Goal: Navigation & Orientation: Find specific page/section

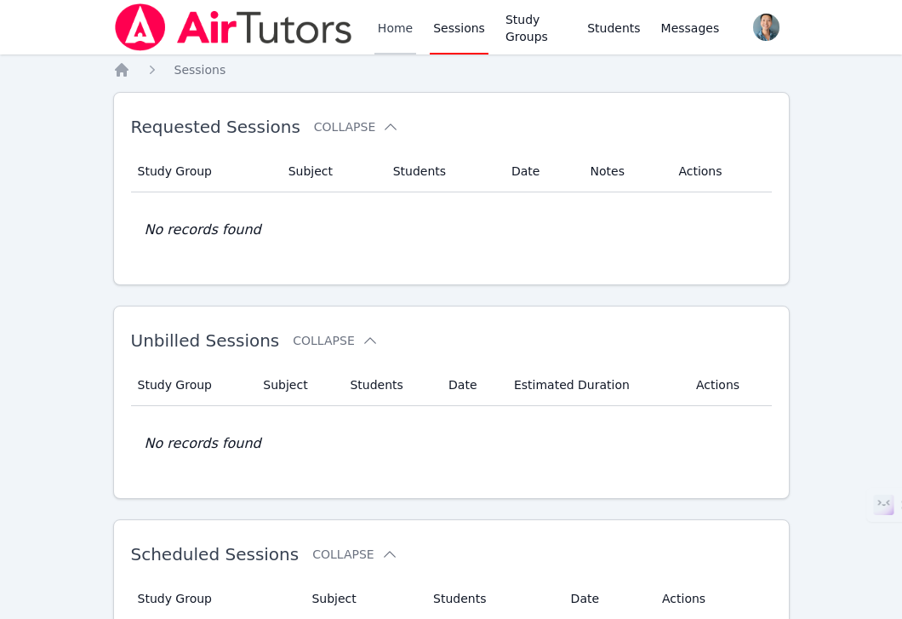
click at [399, 31] on link "Home" at bounding box center [395, 27] width 42 height 54
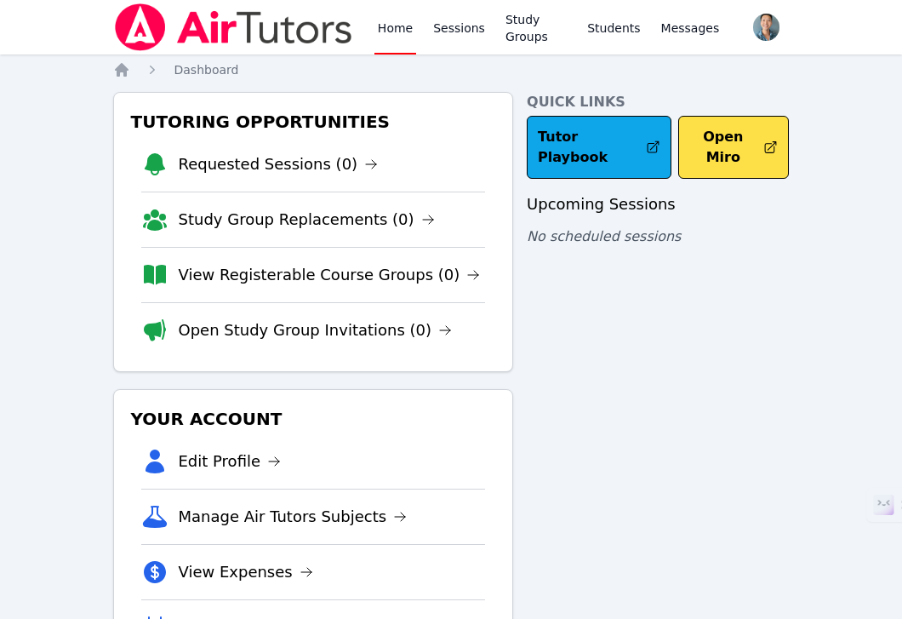
click at [426, 26] on div "Home Sessions Study Groups Students Messages" at bounding box center [548, 27] width 348 height 54
click at [448, 26] on link "Sessions" at bounding box center [459, 27] width 59 height 54
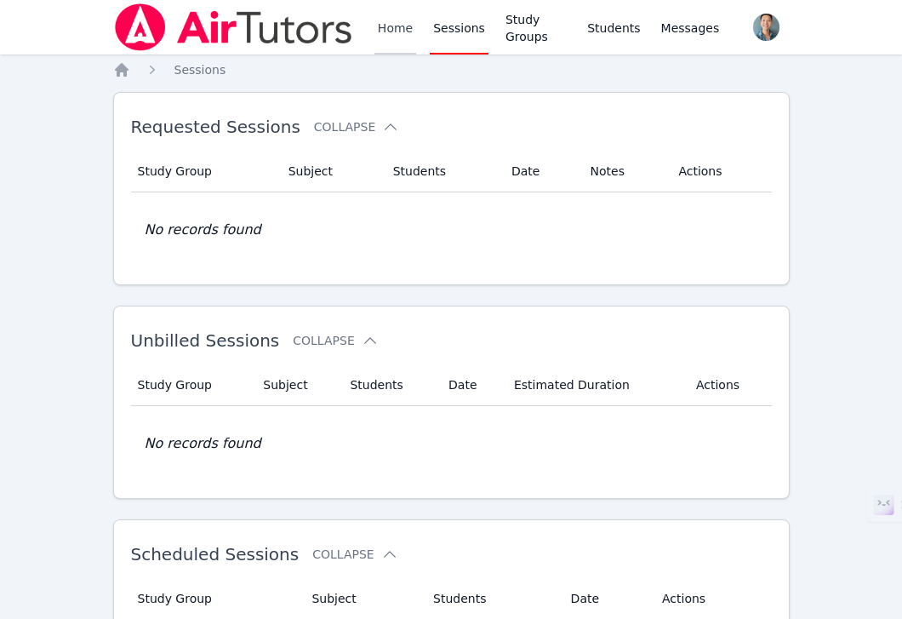
click at [399, 30] on link "Home" at bounding box center [395, 27] width 42 height 54
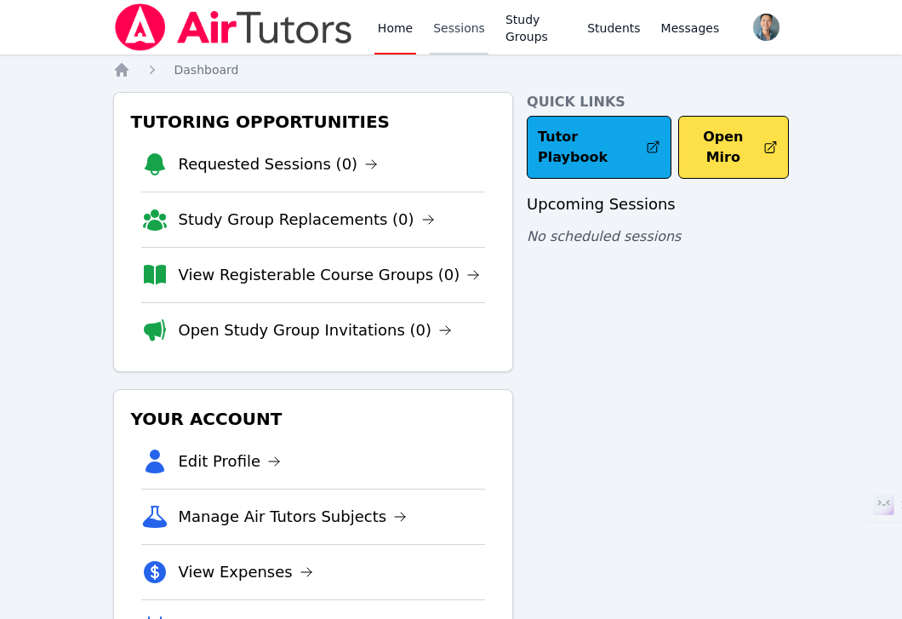
click at [474, 30] on link "Sessions" at bounding box center [459, 27] width 59 height 54
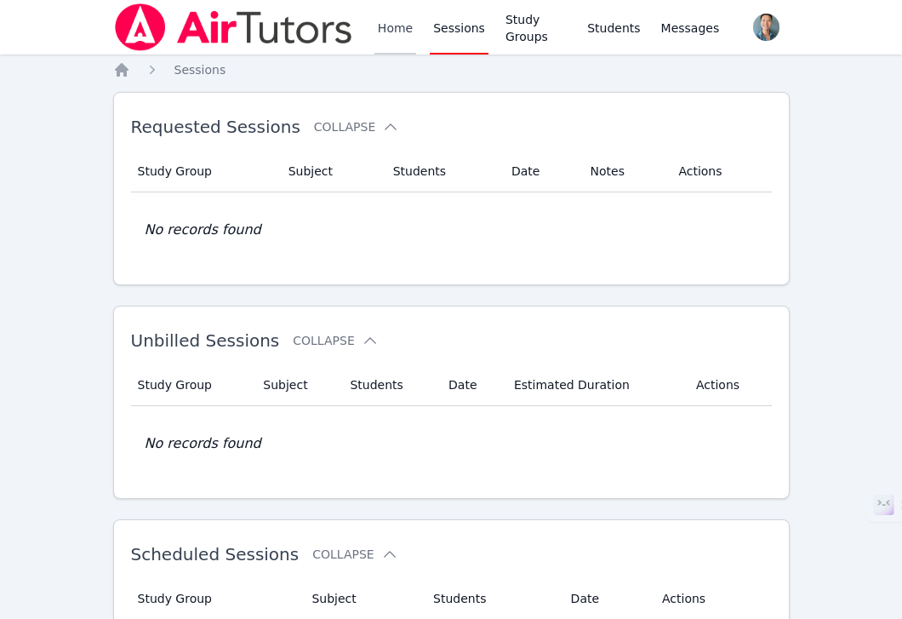
click at [390, 37] on link "Home" at bounding box center [395, 27] width 42 height 54
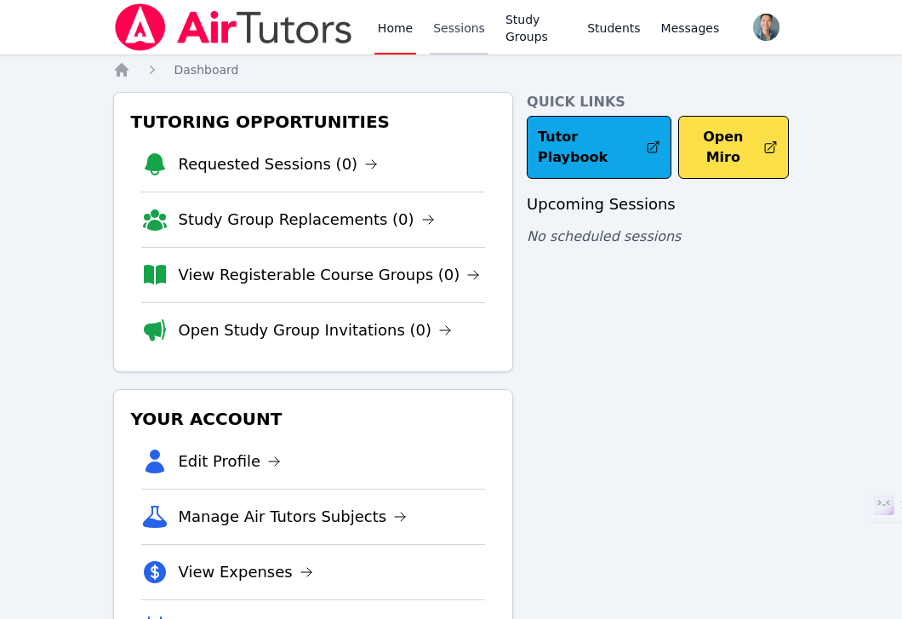
click at [453, 33] on link "Sessions" at bounding box center [459, 27] width 59 height 54
click at [509, 46] on link "Study Groups" at bounding box center [536, 27] width 68 height 54
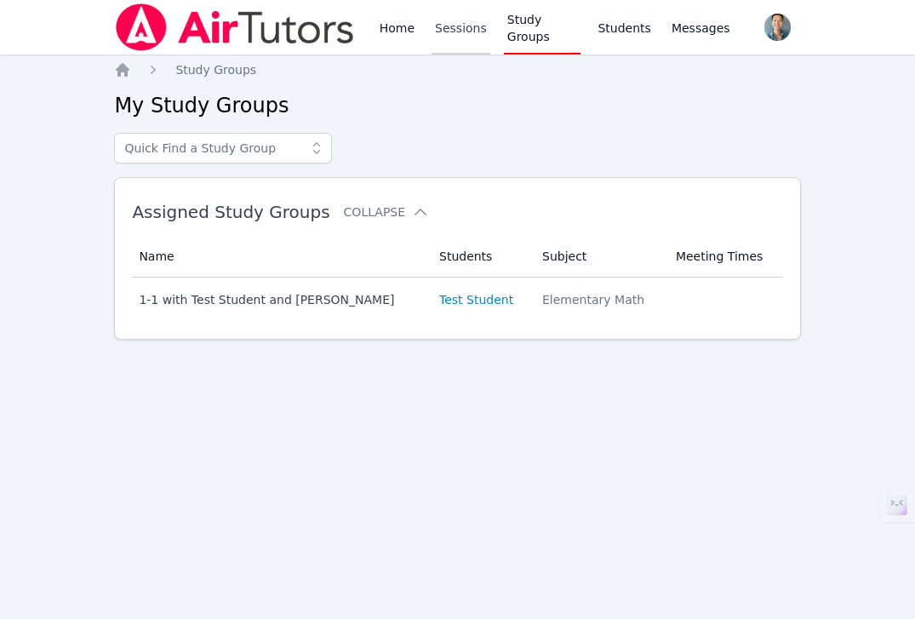
click at [471, 26] on link "Sessions" at bounding box center [460, 27] width 59 height 54
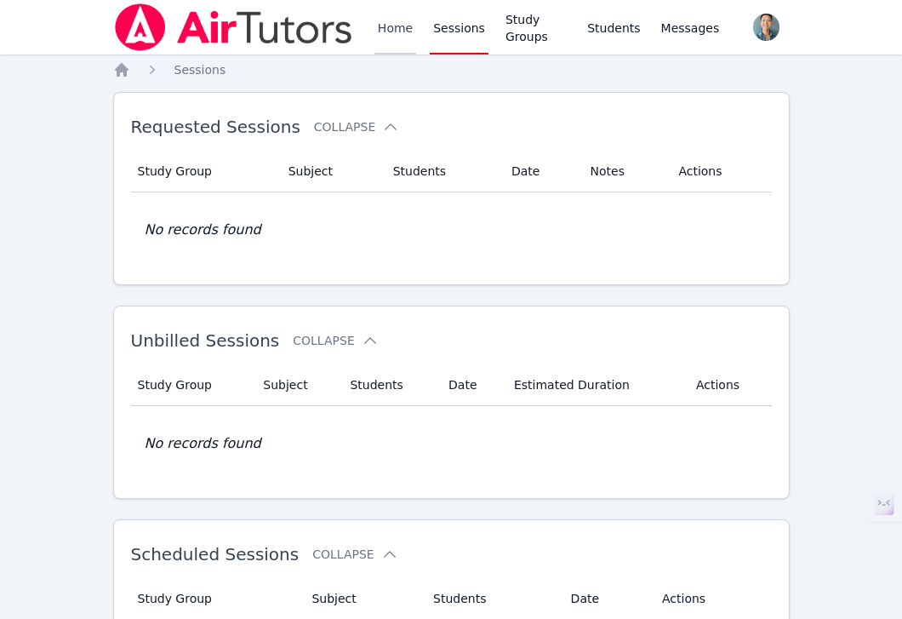
click at [380, 52] on link "Home" at bounding box center [395, 27] width 42 height 54
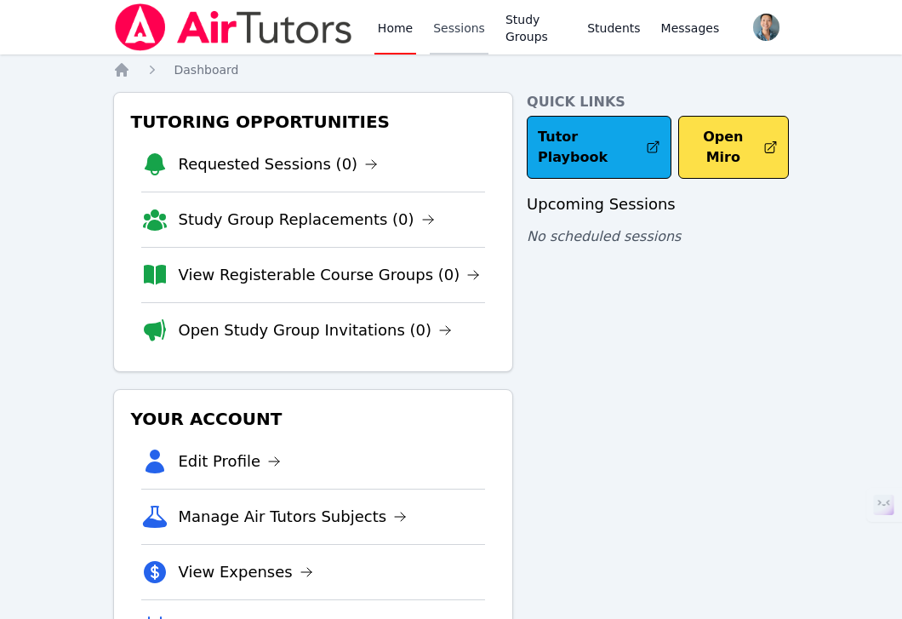
click at [438, 45] on link "Sessions" at bounding box center [459, 27] width 59 height 54
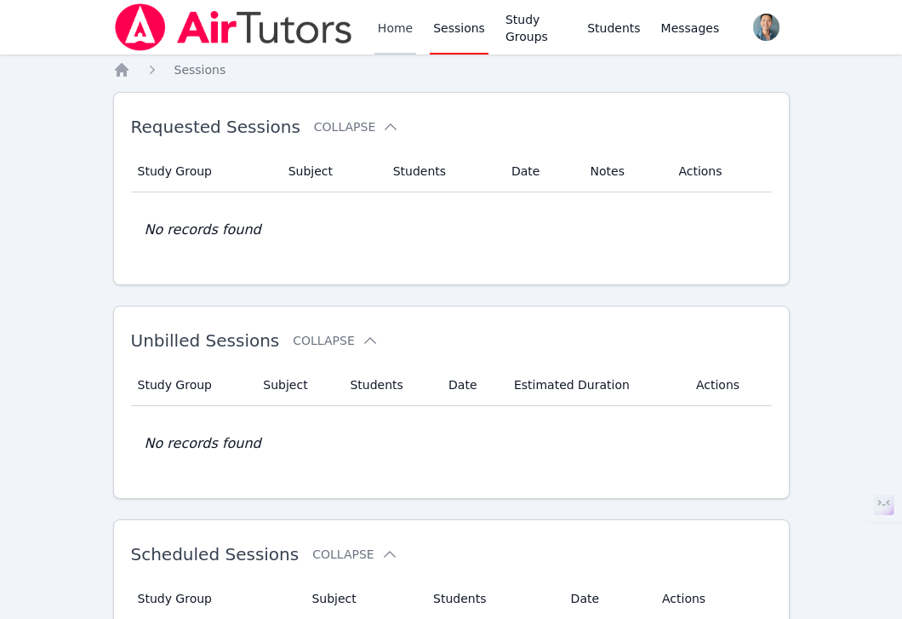
click at [397, 37] on link "Home" at bounding box center [395, 27] width 42 height 54
